Goal: Information Seeking & Learning: Learn about a topic

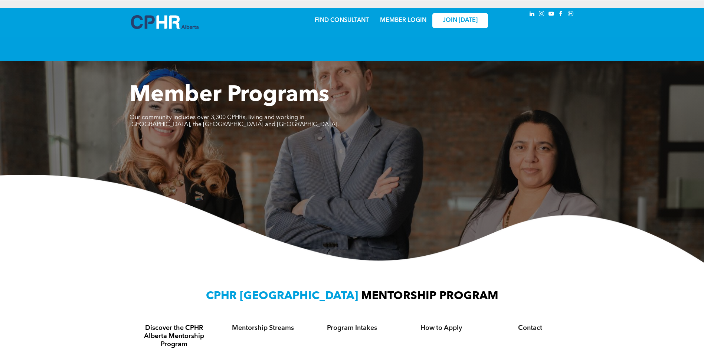
scroll to position [186, 0]
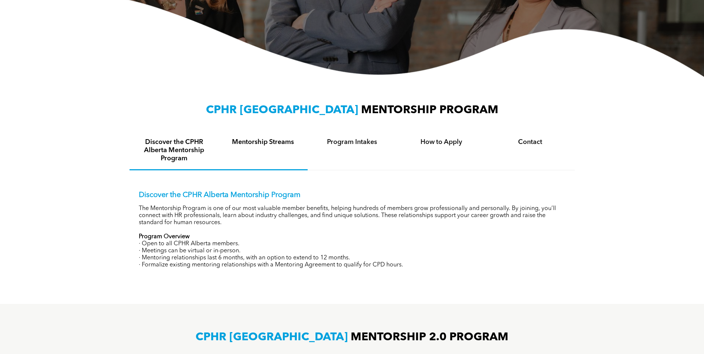
click at [271, 147] on div "Mentorship Streams" at bounding box center [263, 150] width 89 height 39
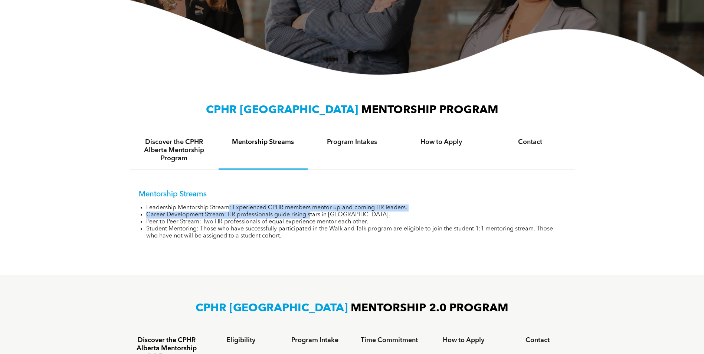
drag, startPoint x: 230, startPoint y: 208, endPoint x: 309, endPoint y: 213, distance: 79.9
click at [309, 213] on ul "Leadership Mentorship Stream: Experienced CPHR members mentor up-and-coming HR …" at bounding box center [352, 221] width 427 height 35
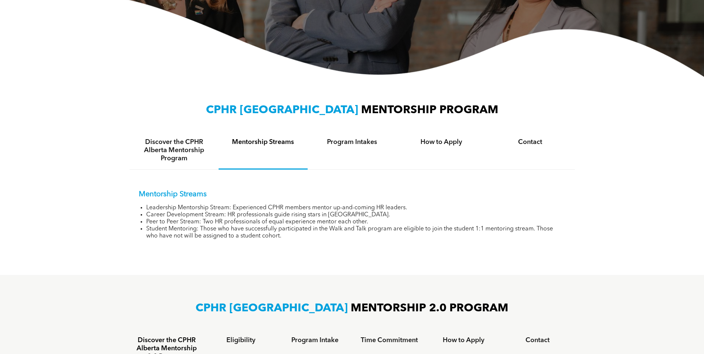
click at [448, 215] on li "Career Development Stream: HR professionals guide rising stars in [GEOGRAPHIC_D…" at bounding box center [355, 214] width 419 height 7
drag, startPoint x: 188, startPoint y: 215, endPoint x: 362, endPoint y: 216, distance: 174.0
click at [362, 216] on li "Career Development Stream: HR professionals guide rising stars in [GEOGRAPHIC_D…" at bounding box center [355, 214] width 419 height 7
drag, startPoint x: 173, startPoint y: 226, endPoint x: 266, endPoint y: 224, distance: 93.5
click at [266, 224] on ul "Leadership Mentorship Stream: Experienced CPHR members mentor up-and-coming HR …" at bounding box center [352, 221] width 427 height 35
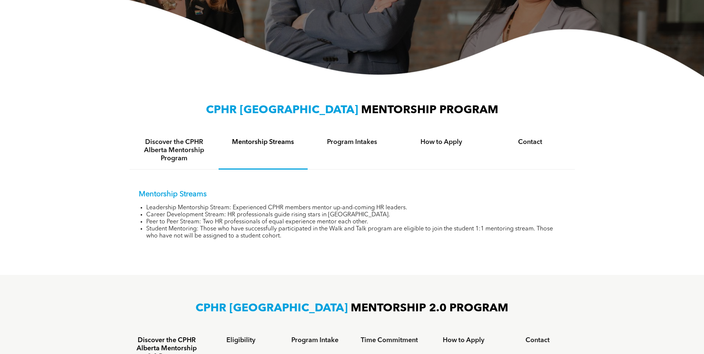
drag, startPoint x: 266, startPoint y: 224, endPoint x: 187, endPoint y: 231, distance: 79.3
click at [187, 231] on li "Student Mentoring: Those who have successfully participated in the Walk and Tal…" at bounding box center [355, 233] width 419 height 14
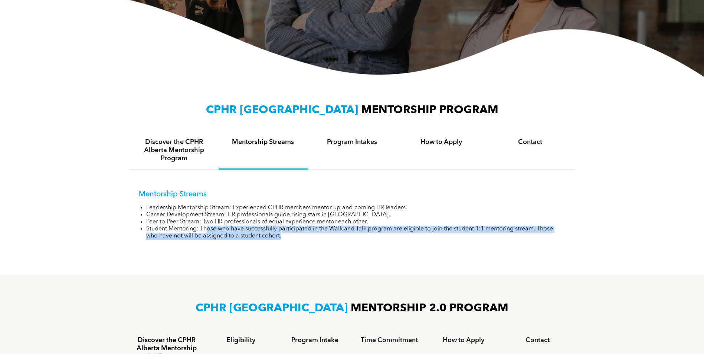
drag, startPoint x: 208, startPoint y: 227, endPoint x: 285, endPoint y: 237, distance: 78.2
click at [285, 237] on li "Student Mentoring: Those who have successfully participated in the Walk and Tal…" at bounding box center [355, 233] width 419 height 14
click at [251, 237] on li "Student Mentoring: Those who have successfully participated in the Walk and Tal…" at bounding box center [355, 233] width 419 height 14
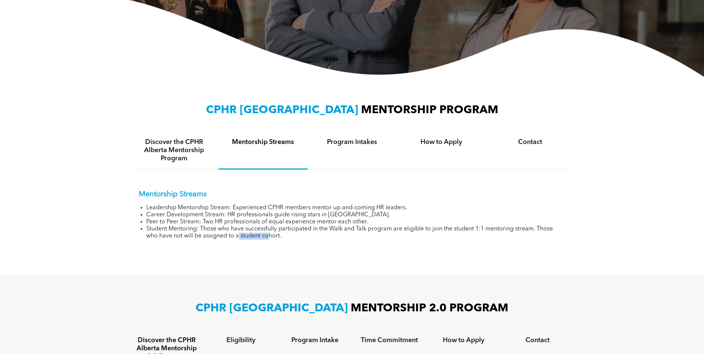
drag, startPoint x: 239, startPoint y: 237, endPoint x: 270, endPoint y: 236, distance: 30.8
click at [270, 236] on li "Student Mentoring: Those who have successfully participated in the Walk and Tal…" at bounding box center [355, 233] width 419 height 14
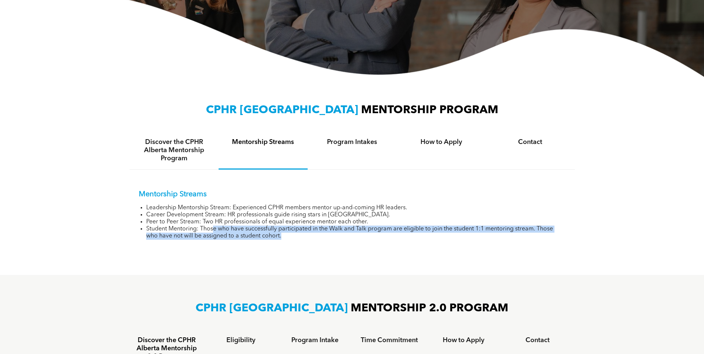
drag, startPoint x: 270, startPoint y: 236, endPoint x: 362, endPoint y: 235, distance: 92.4
click at [362, 235] on li "Student Mentoring: Those who have successfully participated in the Walk and Tal…" at bounding box center [355, 233] width 419 height 14
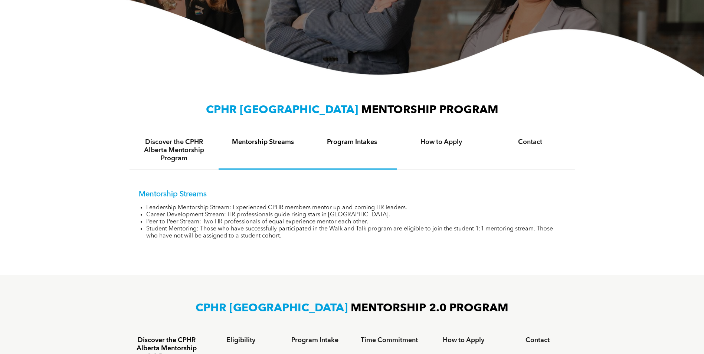
click at [361, 142] on h4 "Program Intakes" at bounding box center [352, 142] width 76 height 8
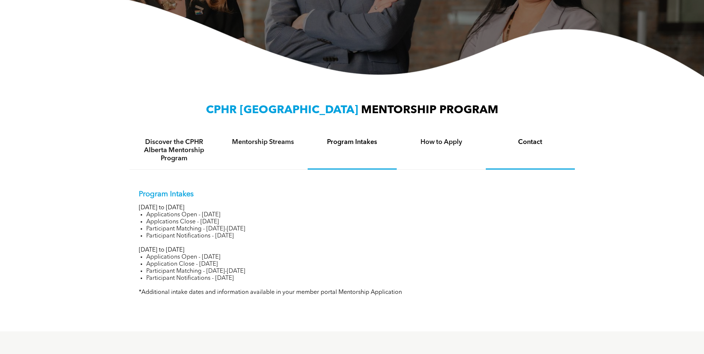
click at [540, 150] on div "Contact" at bounding box center [530, 150] width 89 height 38
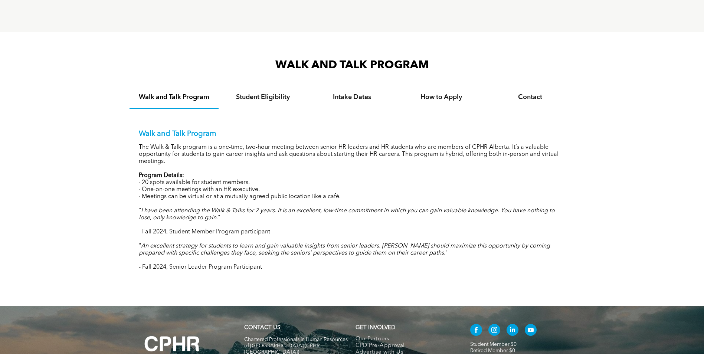
scroll to position [668, 0]
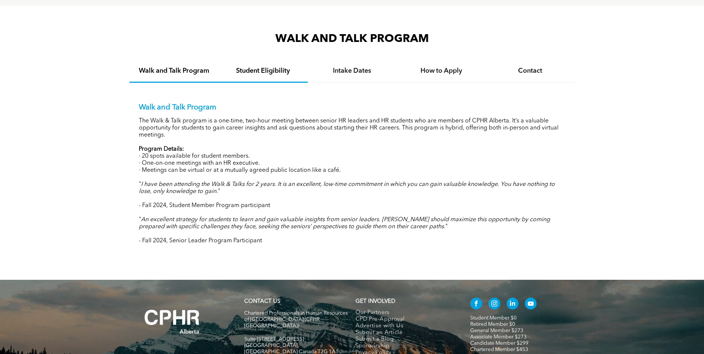
click at [271, 67] on h4 "Student Eligibility" at bounding box center [263, 71] width 76 height 8
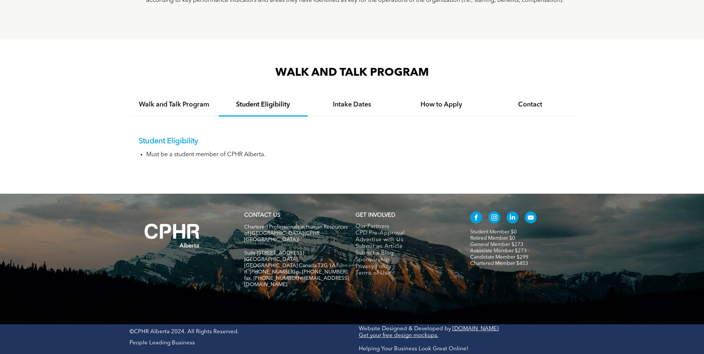
scroll to position [615, 0]
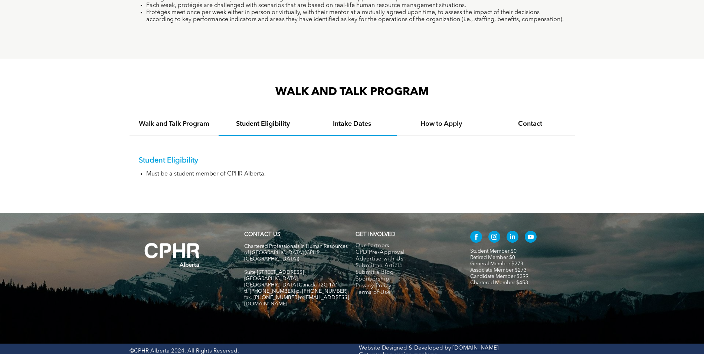
click at [346, 120] on h4 "Intake Dates" at bounding box center [352, 124] width 76 height 8
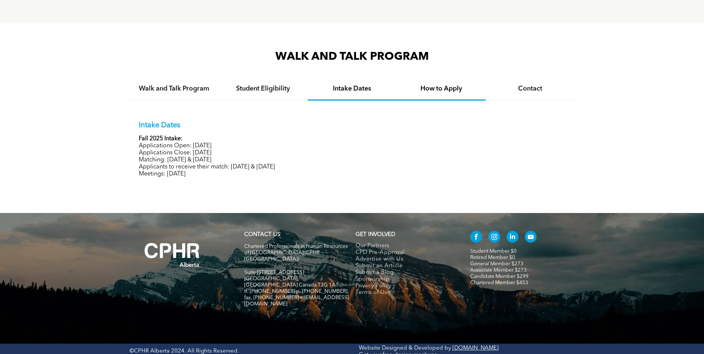
click at [436, 88] on h4 "How to Apply" at bounding box center [441, 89] width 76 height 8
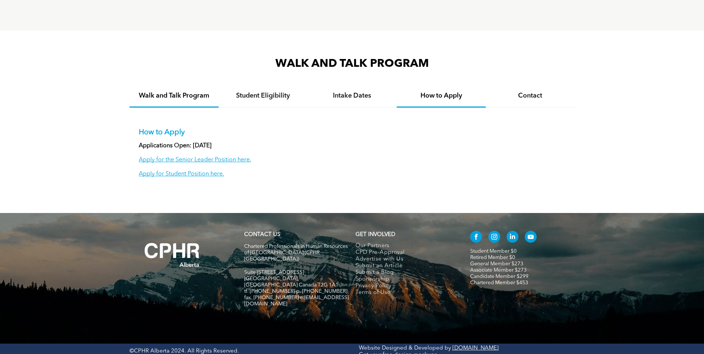
click at [167, 93] on h4 "Walk and Talk Program" at bounding box center [174, 96] width 76 height 8
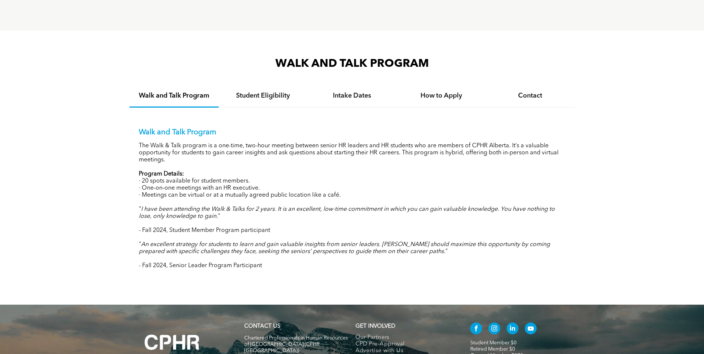
scroll to position [668, 0]
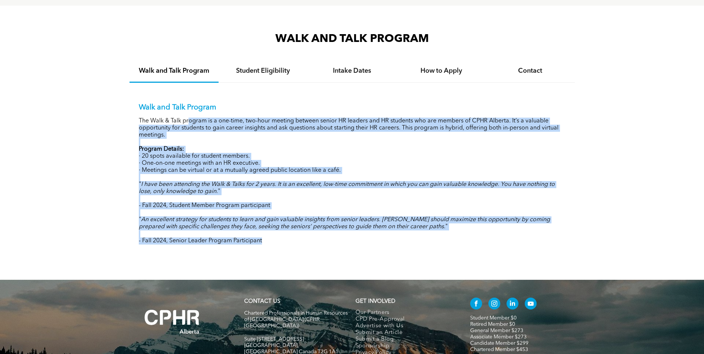
drag, startPoint x: 218, startPoint y: 119, endPoint x: 274, endPoint y: 255, distance: 146.7
click at [274, 255] on div "WALK AND TALK PROGRAM Walk and Talk Program Student Eligibility Intake Dates Ho…" at bounding box center [352, 143] width 704 height 274
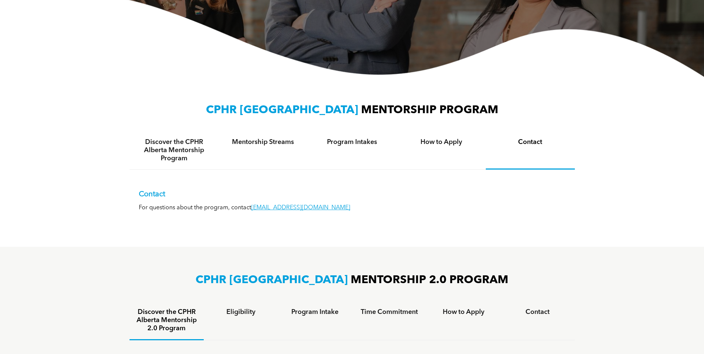
scroll to position [0, 0]
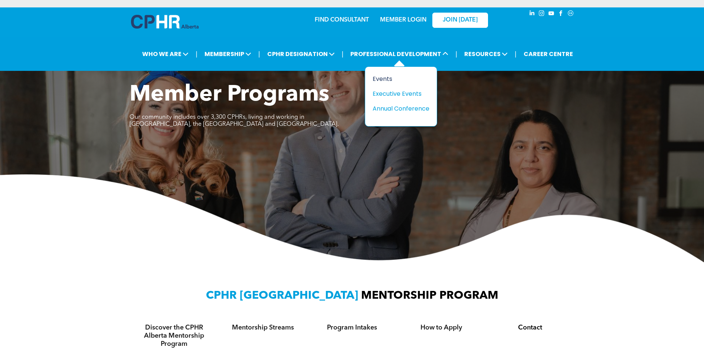
click at [389, 80] on div "Events" at bounding box center [397, 78] width 51 height 9
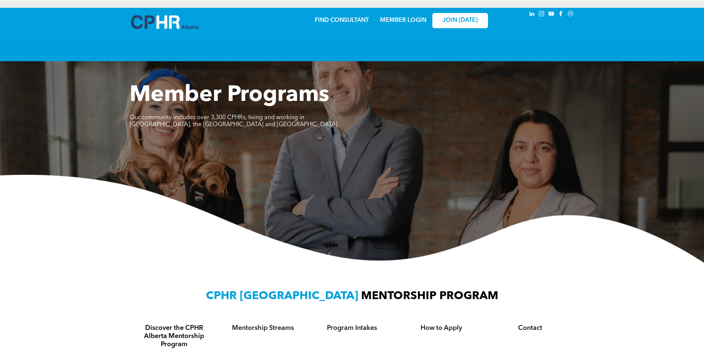
scroll to position [186, 0]
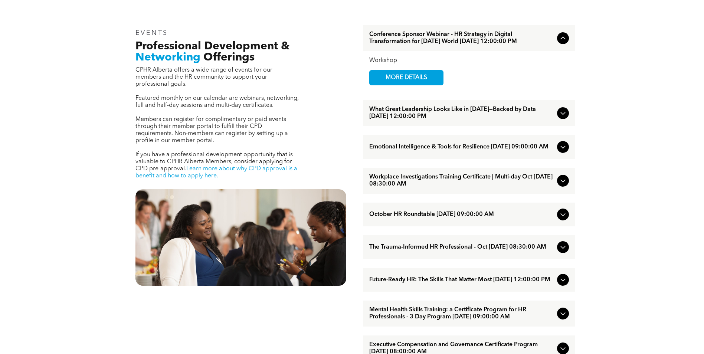
scroll to position [334, 0]
